Goal: Find specific page/section: Find specific page/section

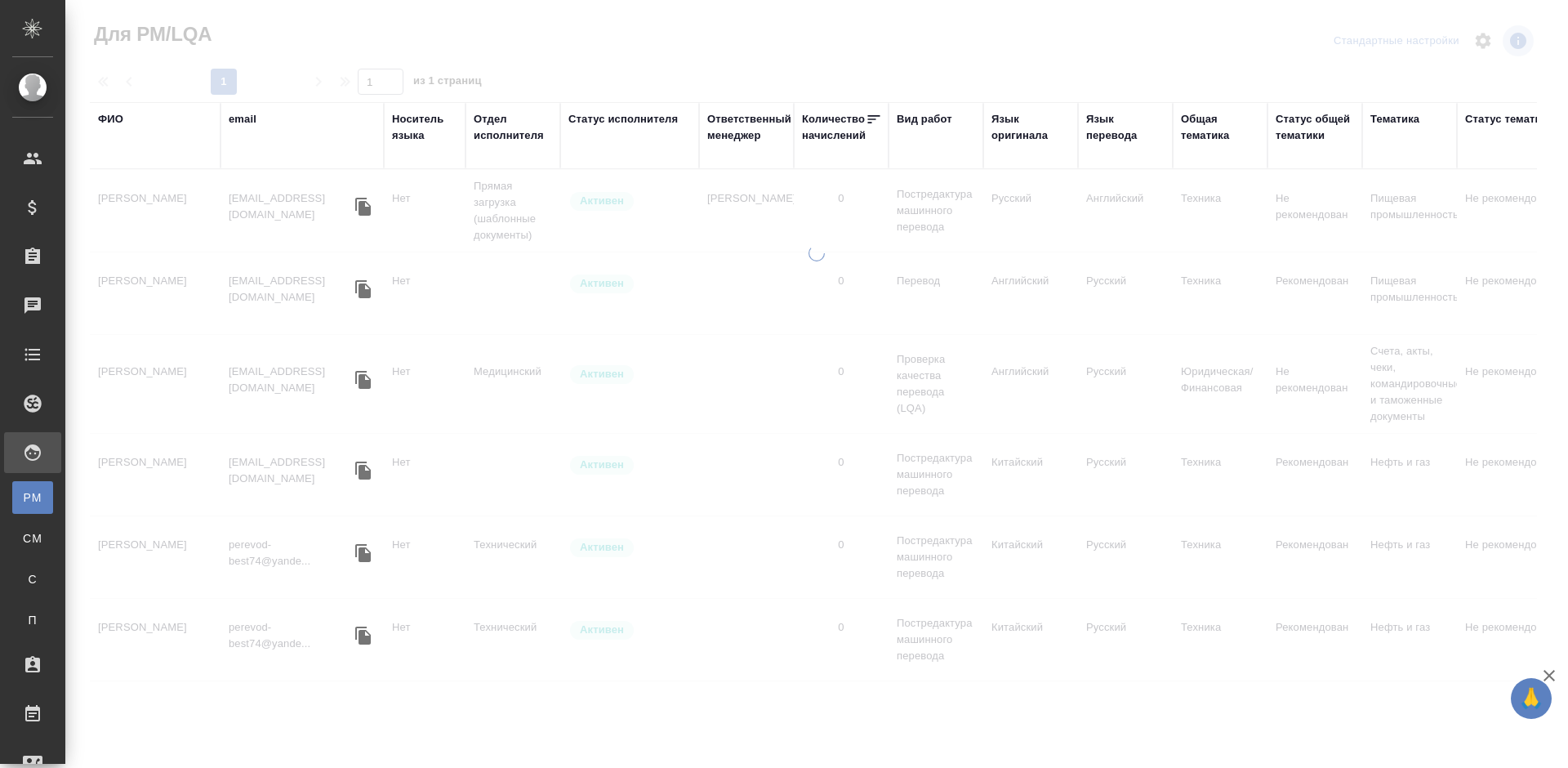
click at [112, 115] on div "ФИО" at bounding box center [110, 119] width 25 height 16
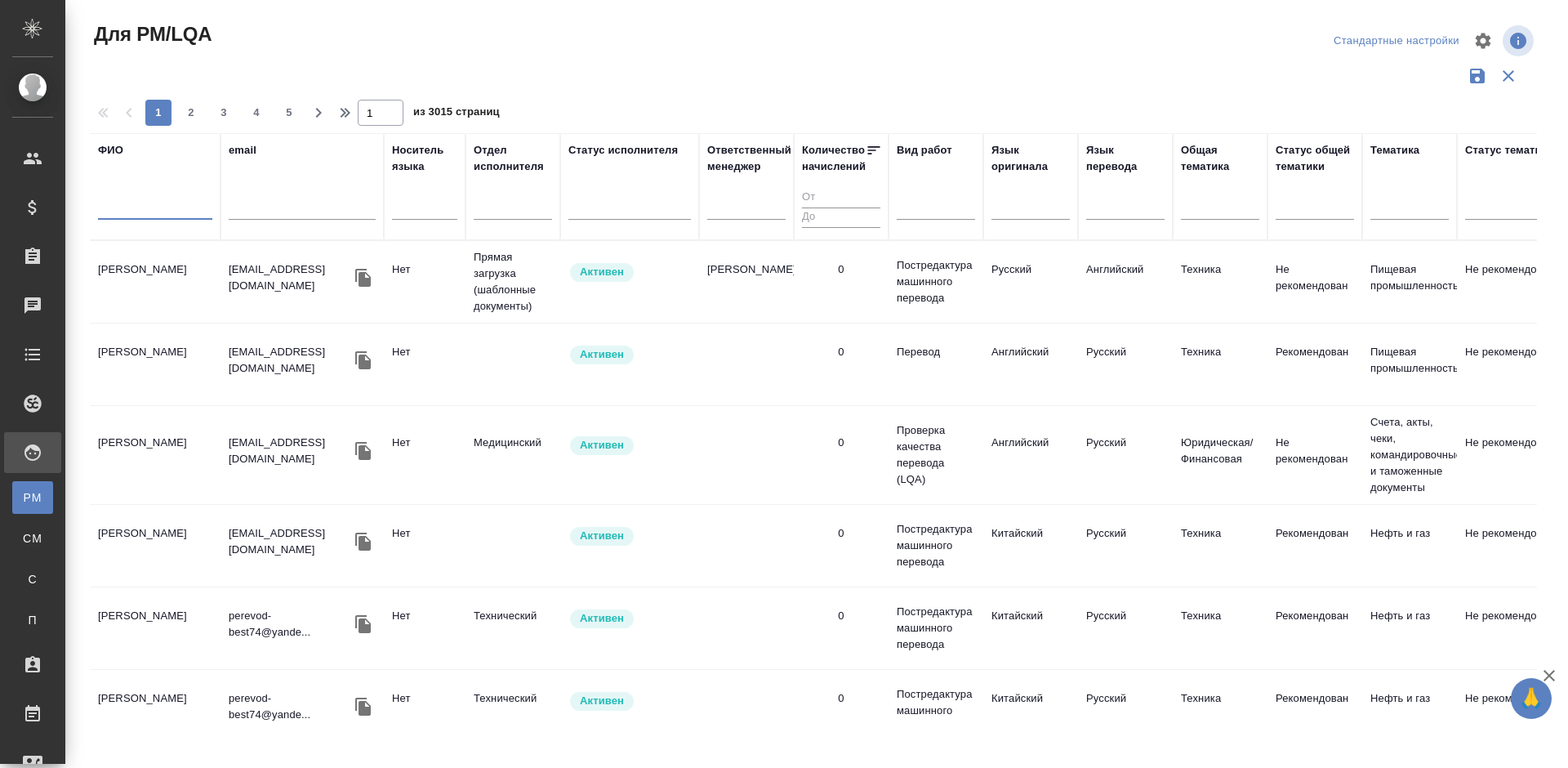
click at [169, 204] on input "text" at bounding box center [155, 209] width 114 height 20
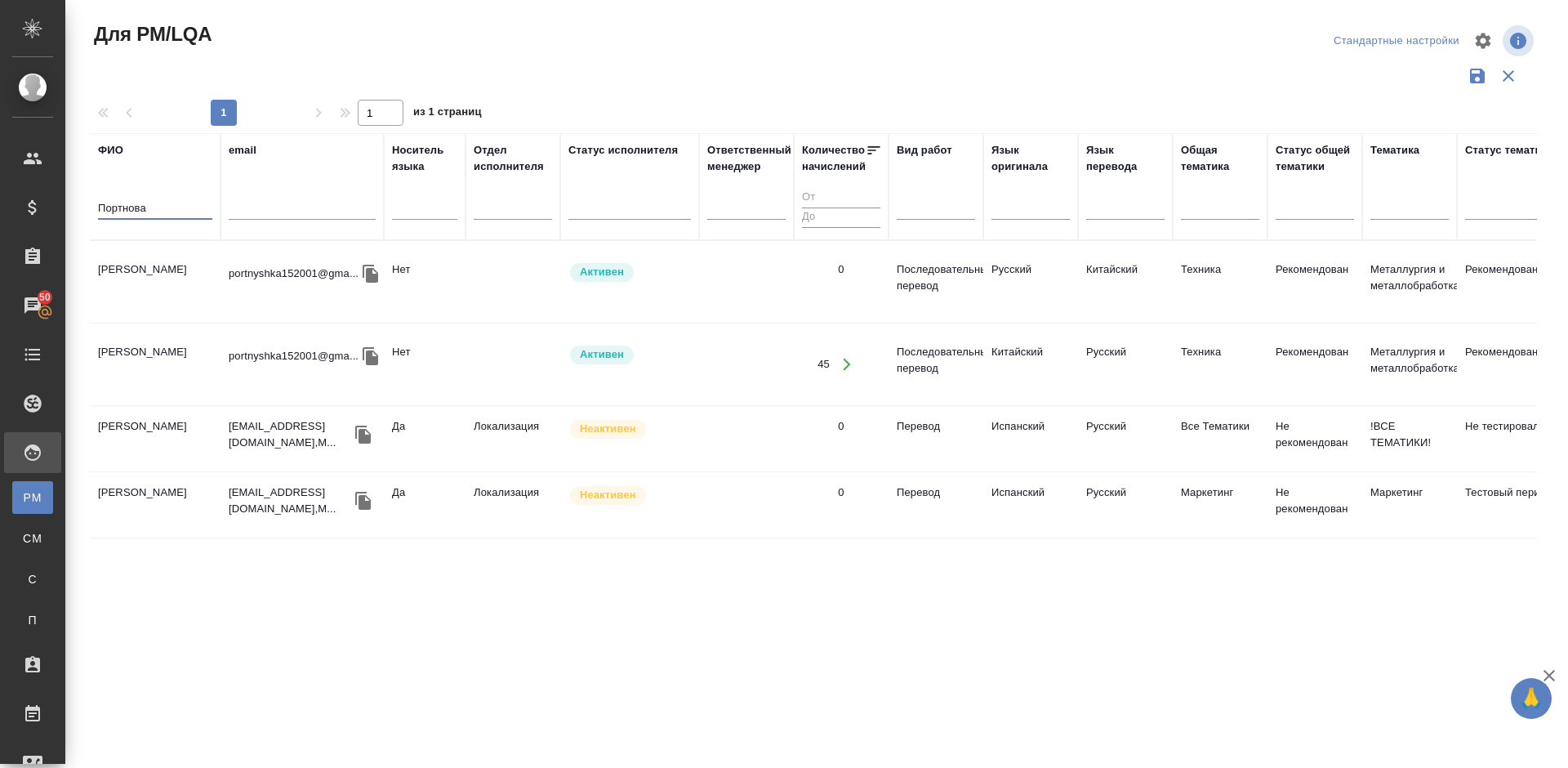
type input "Портнова"
click at [184, 299] on td "[PERSON_NAME]" at bounding box center [156, 282] width 131 height 58
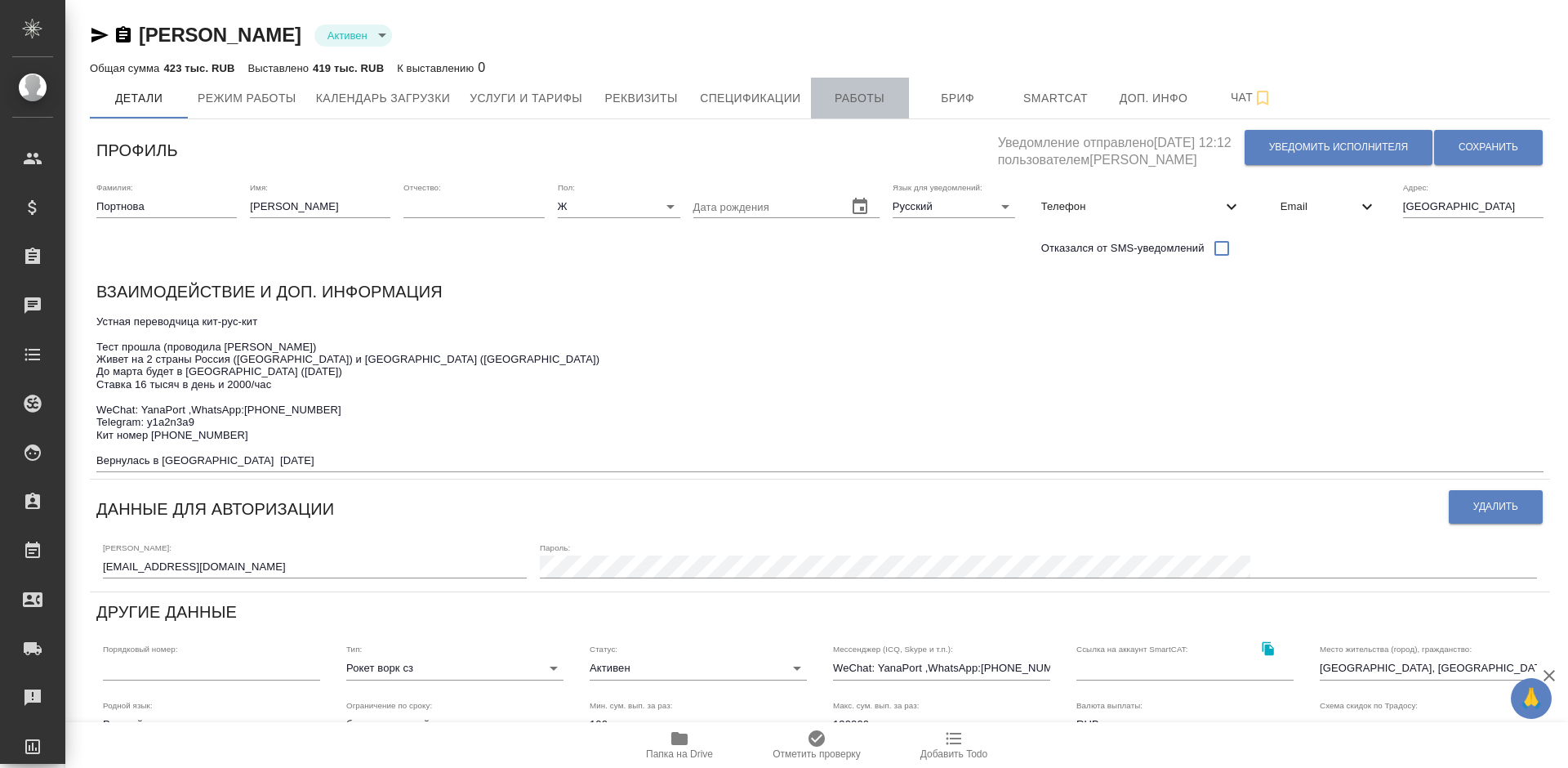
click at [843, 101] on span "Работы" at bounding box center [860, 98] width 79 height 20
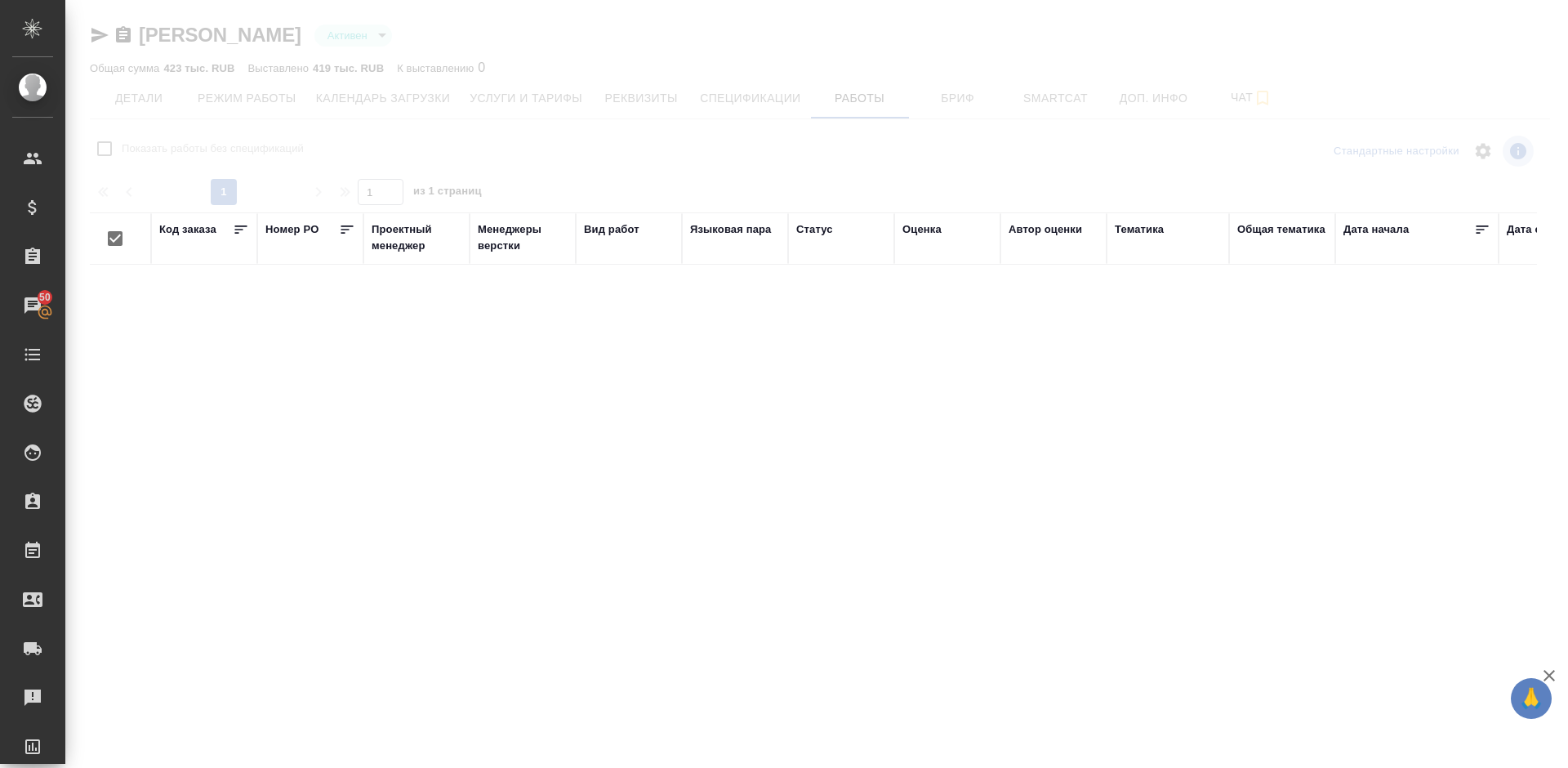
checkbox input "false"
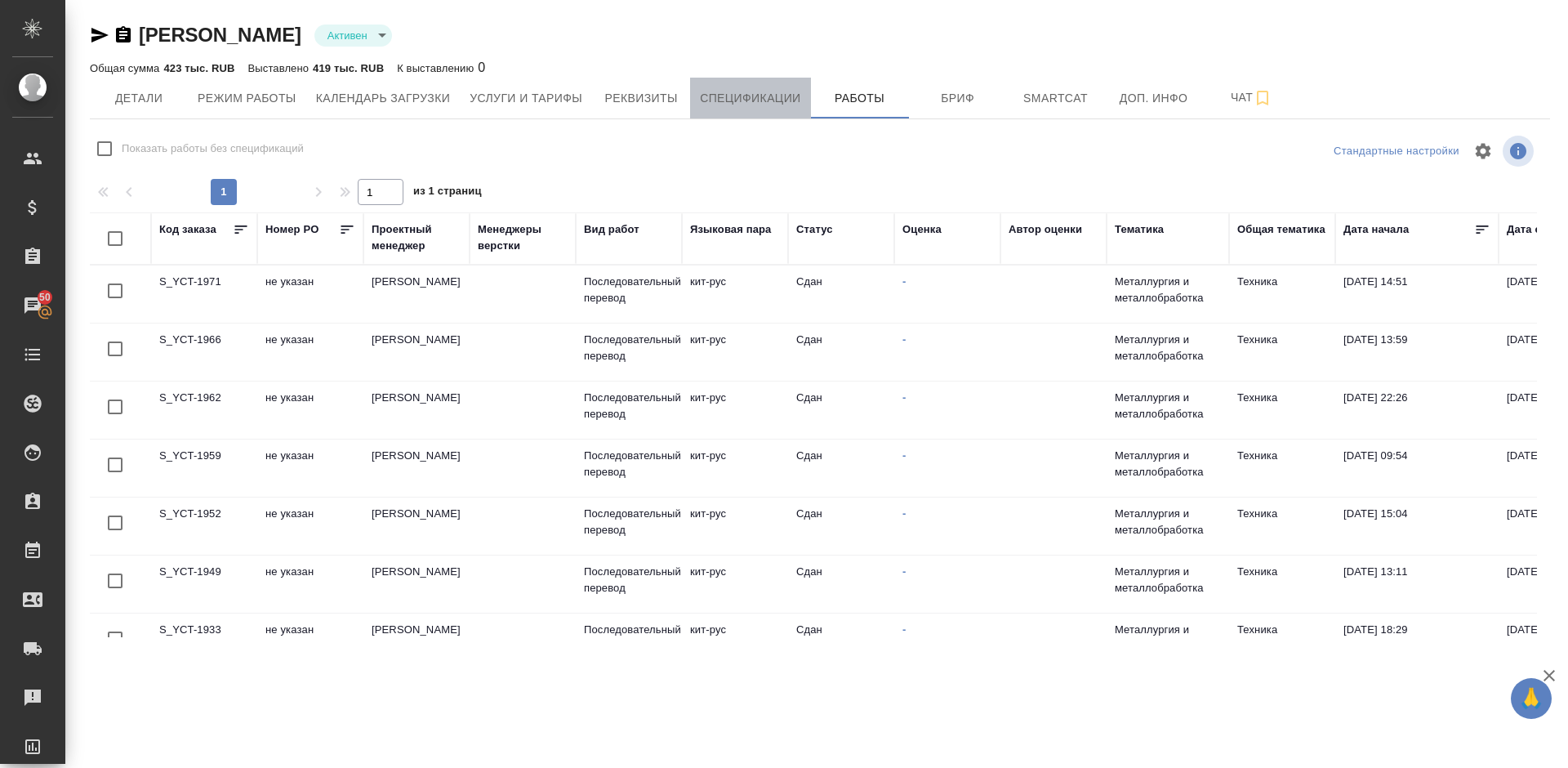
click at [740, 90] on span "Спецификации" at bounding box center [750, 98] width 101 height 20
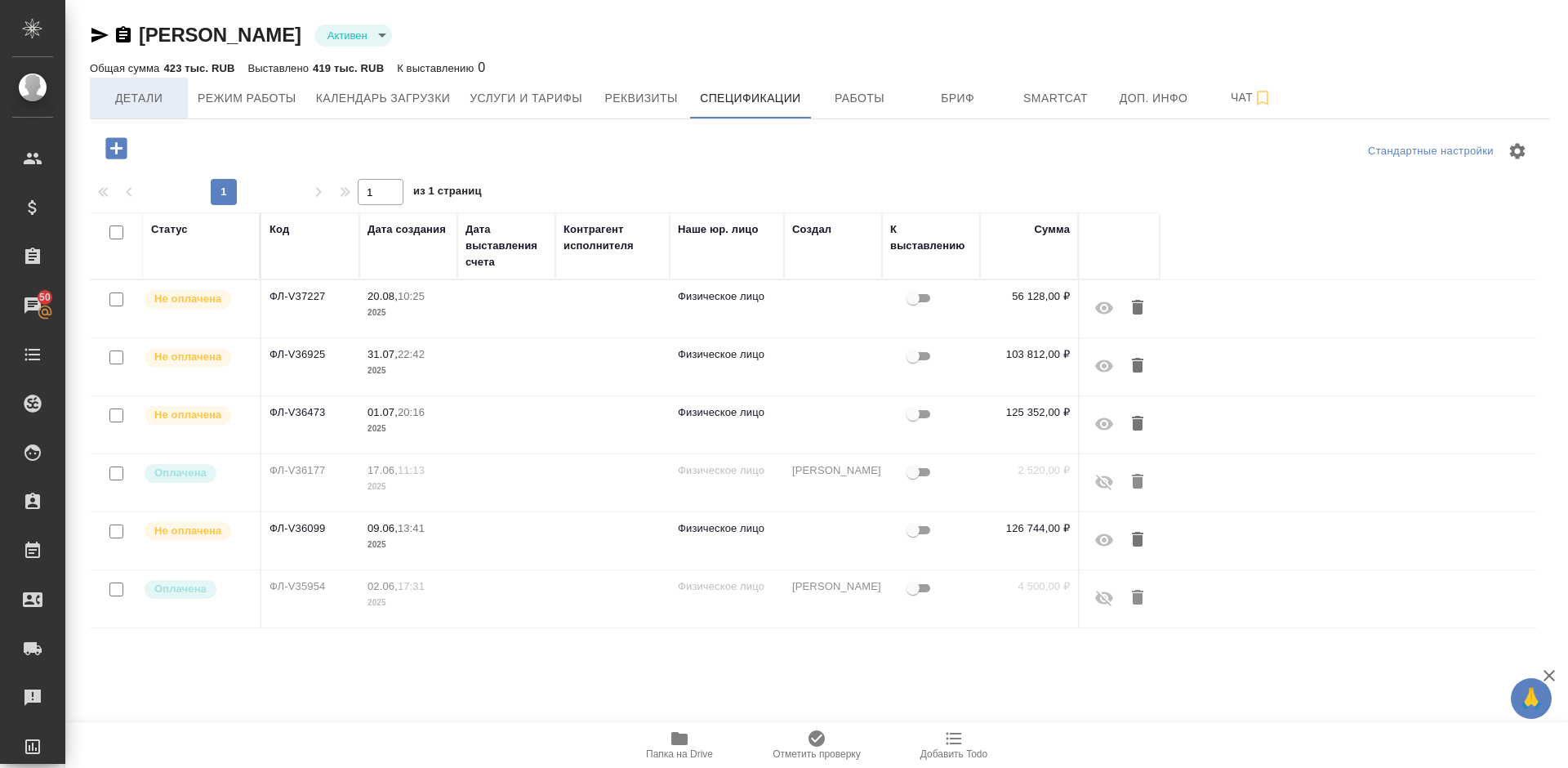
click at [161, 96] on span "Детали" at bounding box center [139, 98] width 79 height 20
